Goal: Task Accomplishment & Management: Complete application form

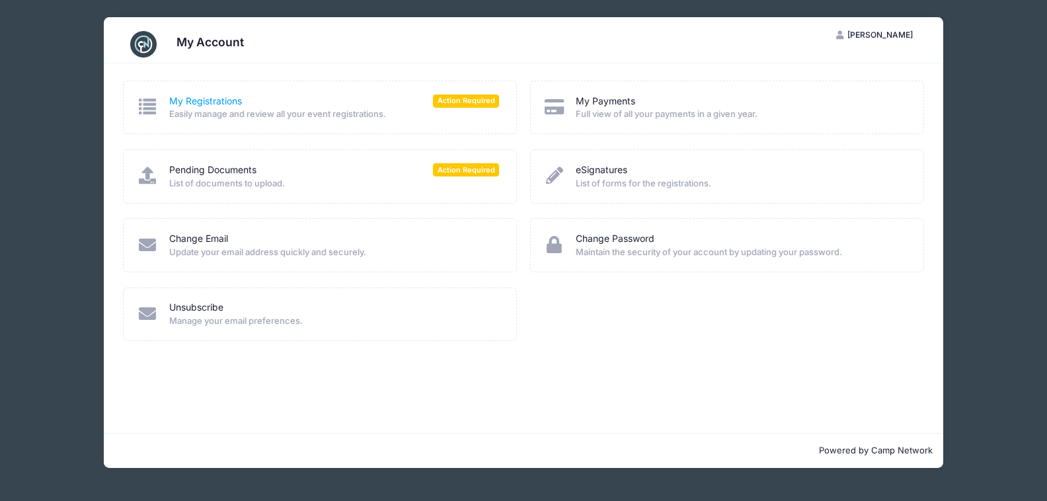
click at [204, 100] on link "My Registrations" at bounding box center [205, 101] width 73 height 14
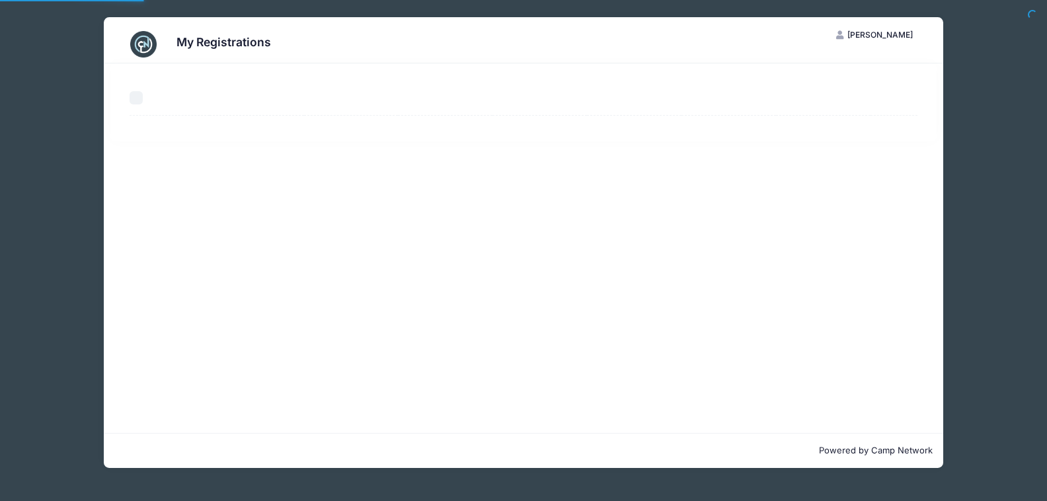
select select "50"
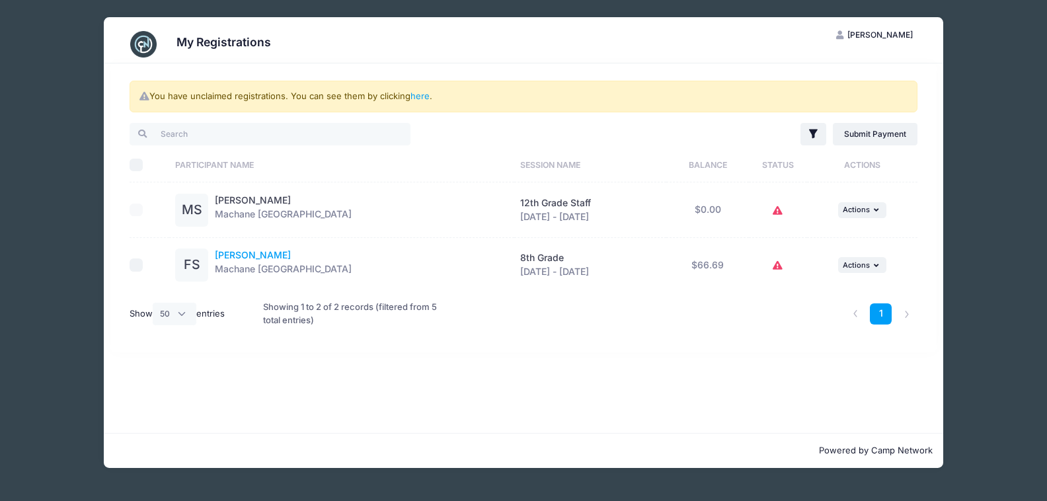
click at [276, 250] on link "[PERSON_NAME]" at bounding box center [253, 254] width 76 height 11
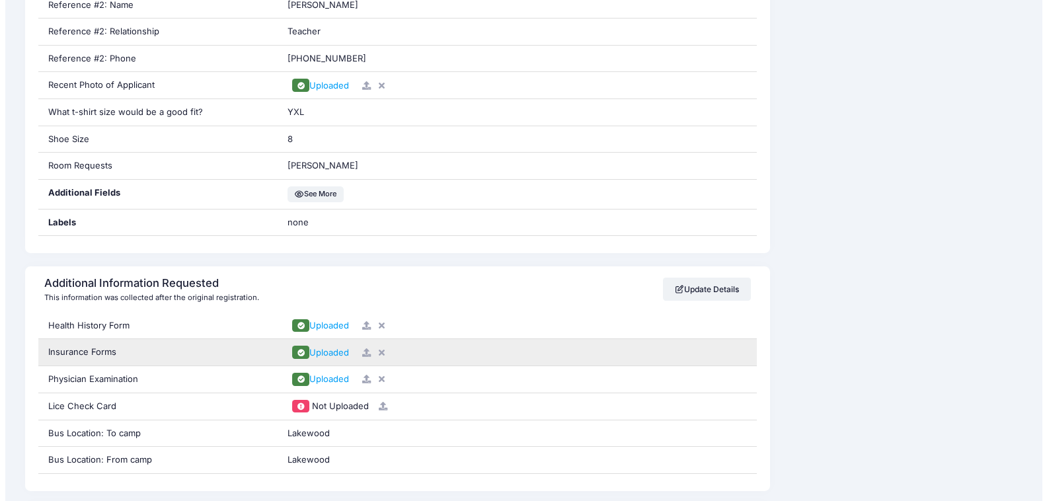
scroll to position [1189, 0]
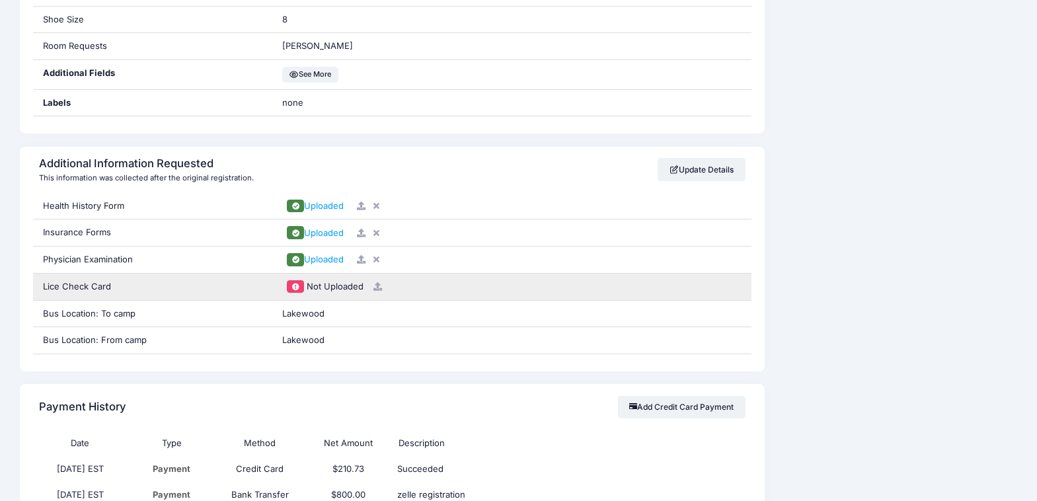
click at [379, 289] on icon at bounding box center [377, 286] width 11 height 9
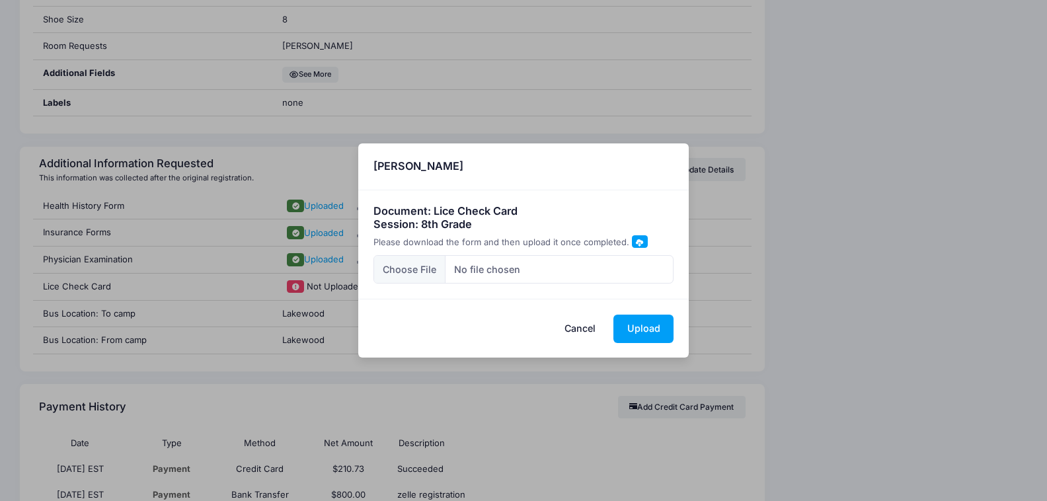
type input "C:\fakepath\_000151.pdf"
click at [652, 325] on button "Upload" at bounding box center [643, 329] width 60 height 28
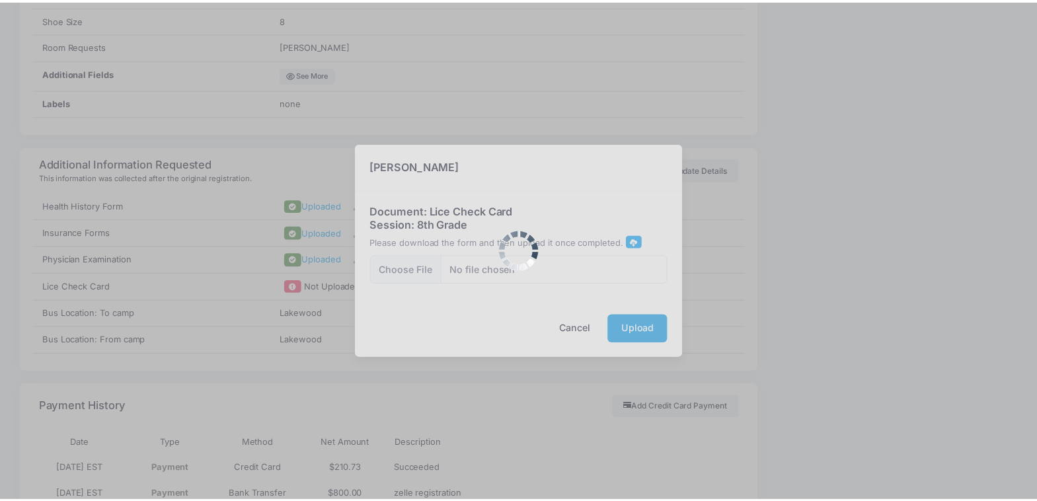
scroll to position [0, 0]
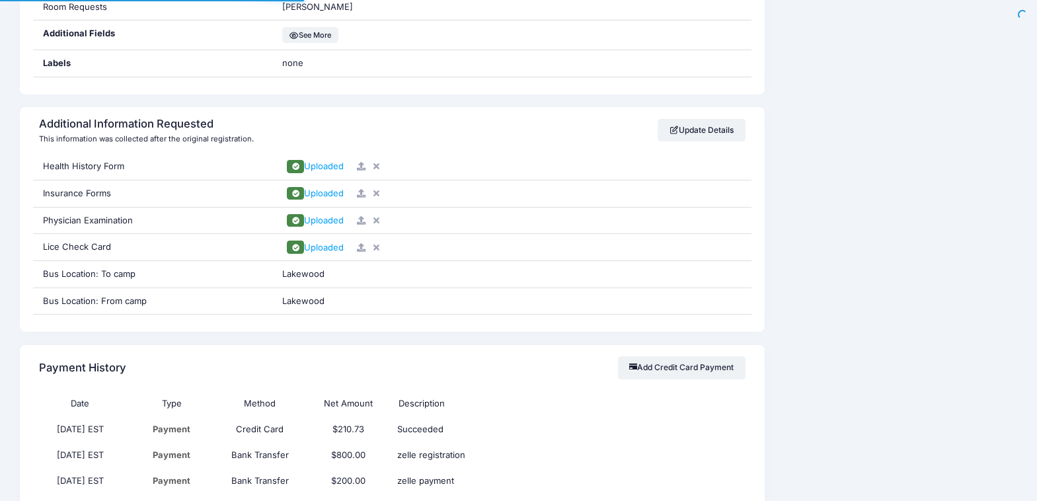
scroll to position [1189, 0]
